Goal: Check status: Check status

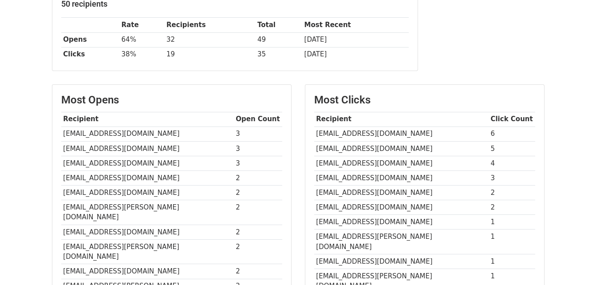
scroll to position [123, 0]
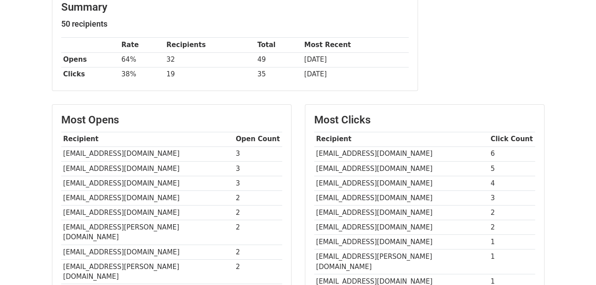
scroll to position [167, 0]
